Goal: Information Seeking & Learning: Learn about a topic

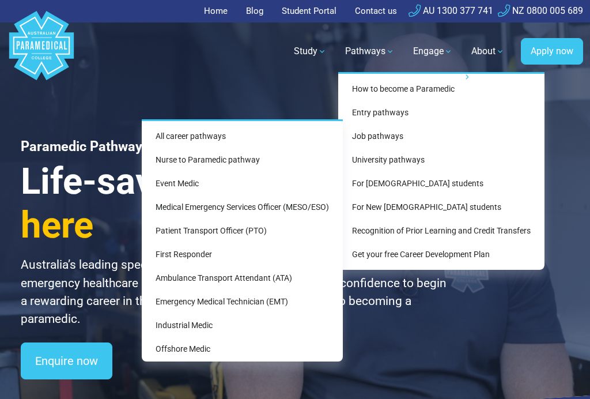
click at [166, 185] on link "Event Medic" at bounding box center [242, 183] width 192 height 21
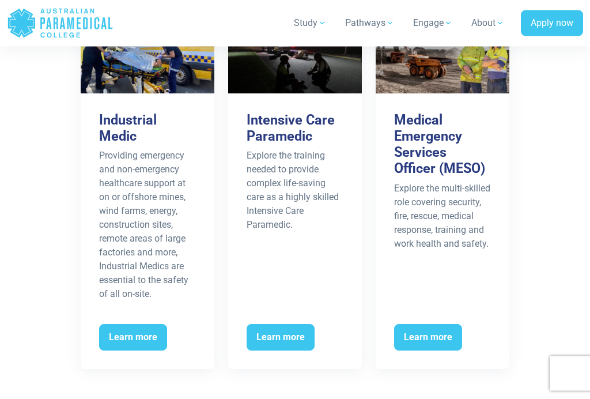
scroll to position [2152, 0]
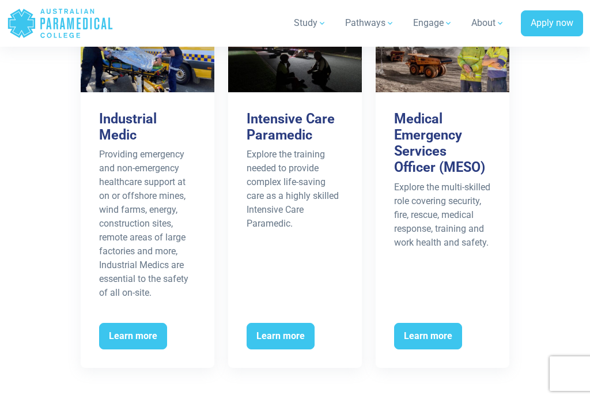
click at [435, 338] on span "Learn more" at bounding box center [428, 336] width 68 height 26
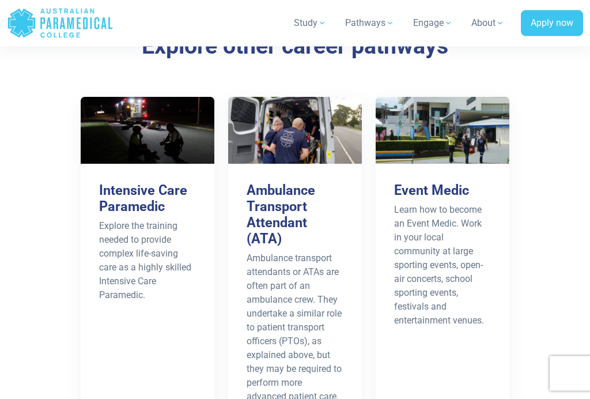
scroll to position [2329, 0]
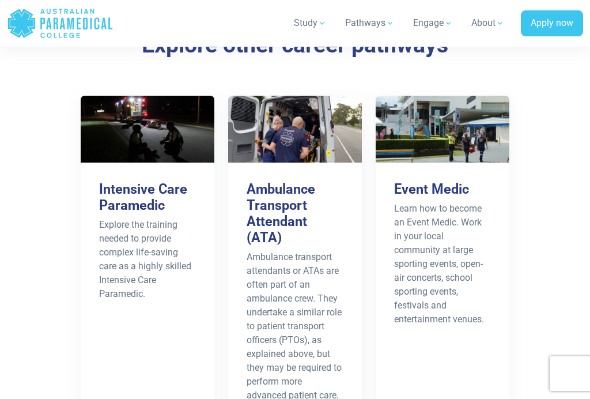
click at [277, 181] on h3 "Ambulance Transport Attendant (ATA)" at bounding box center [295, 213] width 97 height 65
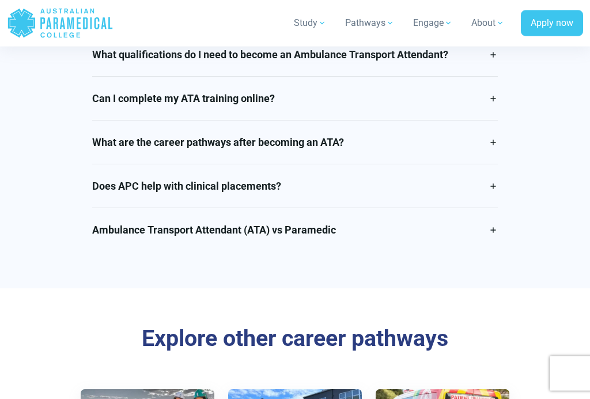
scroll to position [2061, 0]
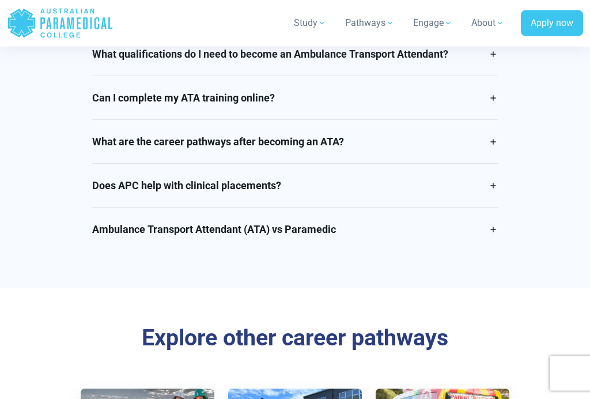
click at [109, 230] on link "Ambulance Transport Attendant (ATA) vs Paramedic" at bounding box center [295, 229] width 406 height 43
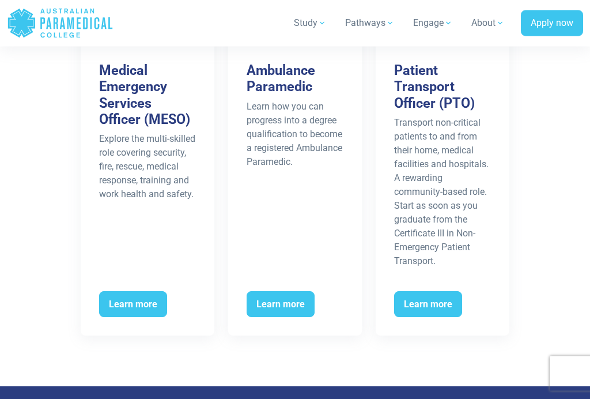
scroll to position [2694, 0]
click at [124, 300] on span "Learn more" at bounding box center [133, 304] width 68 height 26
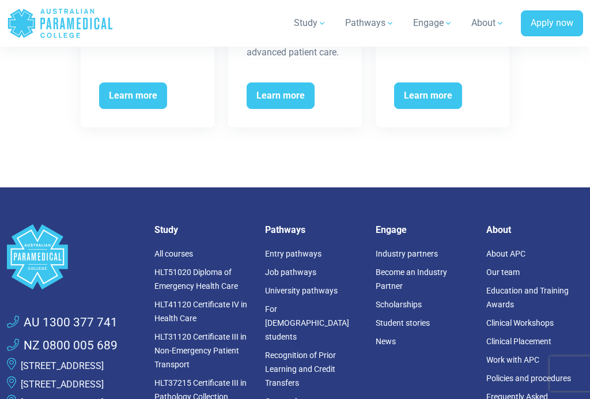
scroll to position [2670, 0]
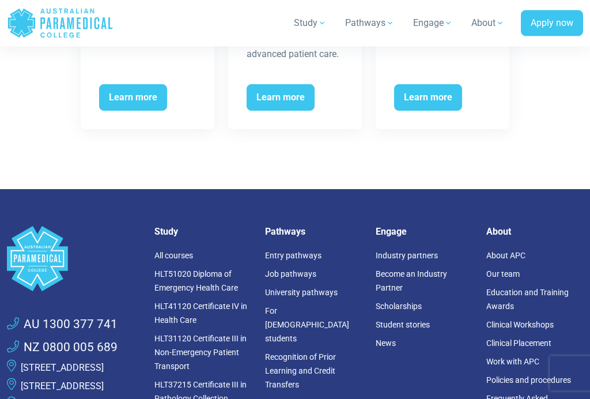
click at [281, 251] on link "Entry pathways" at bounding box center [293, 255] width 56 height 9
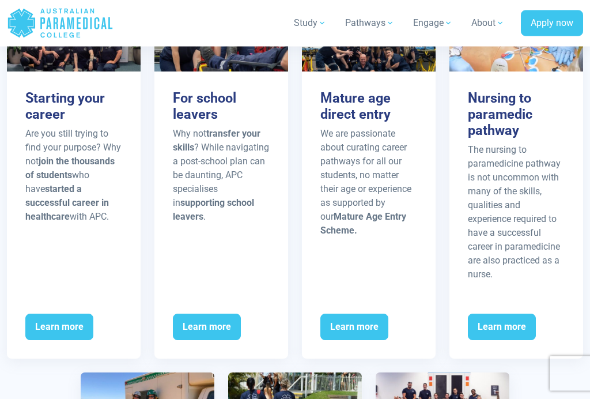
scroll to position [1544, 0]
click at [354, 332] on span "Learn more" at bounding box center [354, 326] width 68 height 26
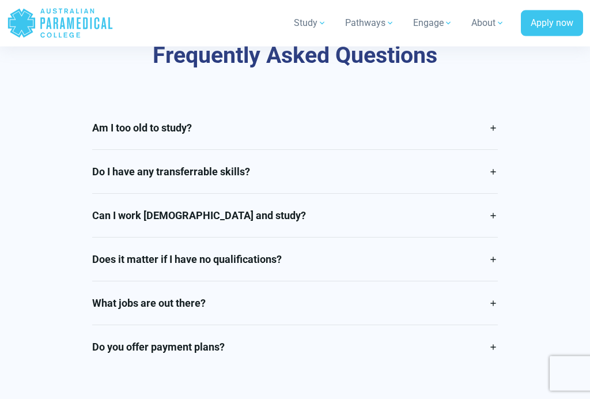
scroll to position [3038, 0]
click at [107, 106] on link "Am I too old to study?" at bounding box center [295, 127] width 406 height 43
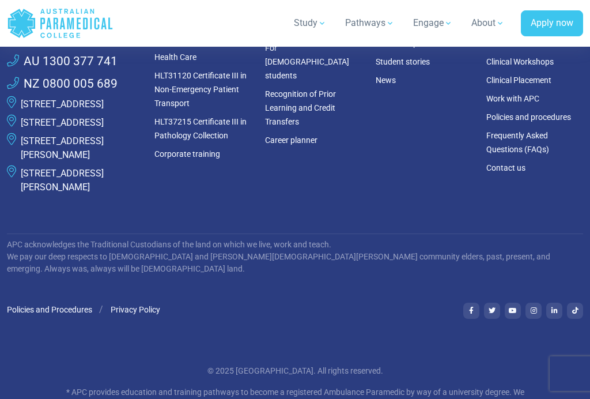
scroll to position [4499, 0]
